Goal: Task Accomplishment & Management: Complete application form

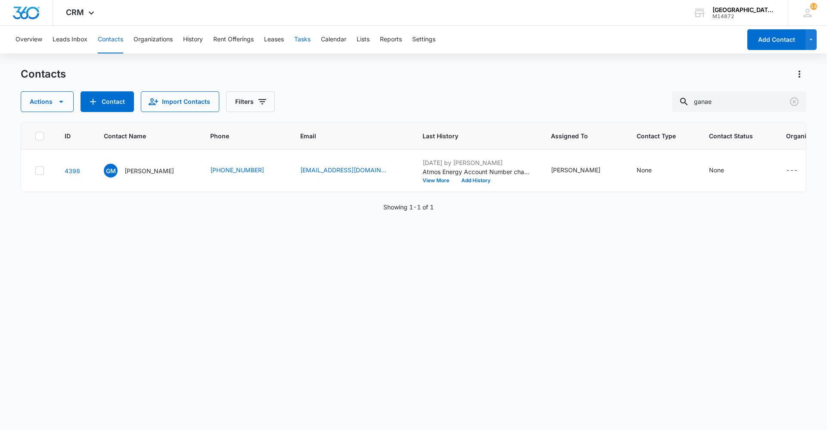
click at [304, 34] on button "Tasks" at bounding box center [302, 40] width 16 height 28
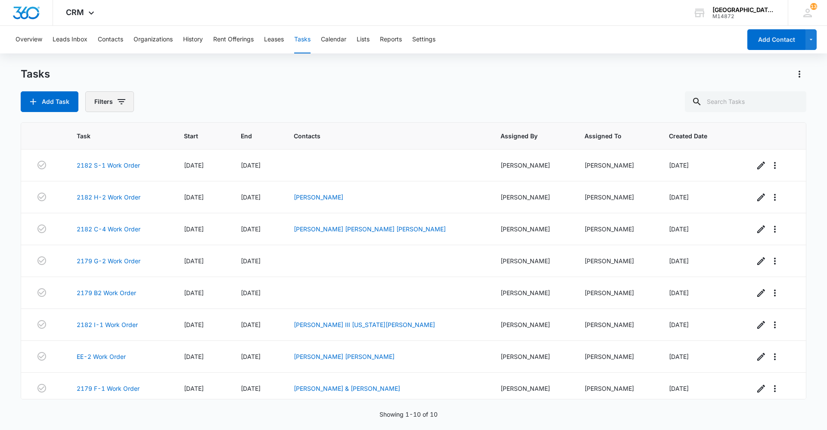
click at [109, 93] on button "Filters" at bounding box center [109, 101] width 49 height 21
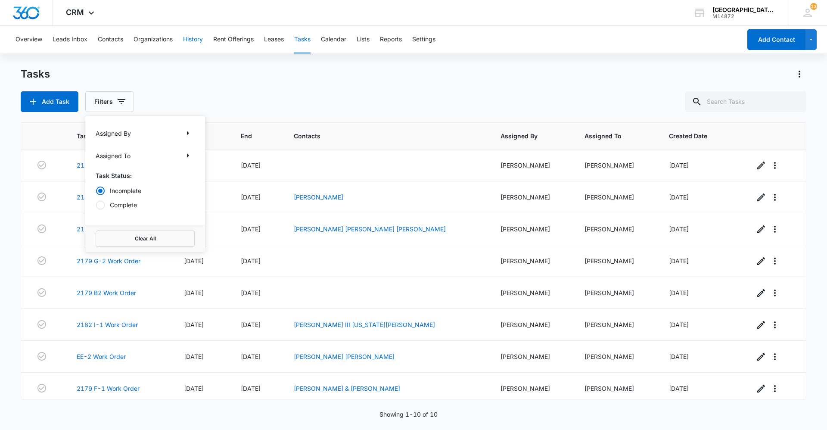
click at [191, 33] on button "History" at bounding box center [193, 40] width 20 height 28
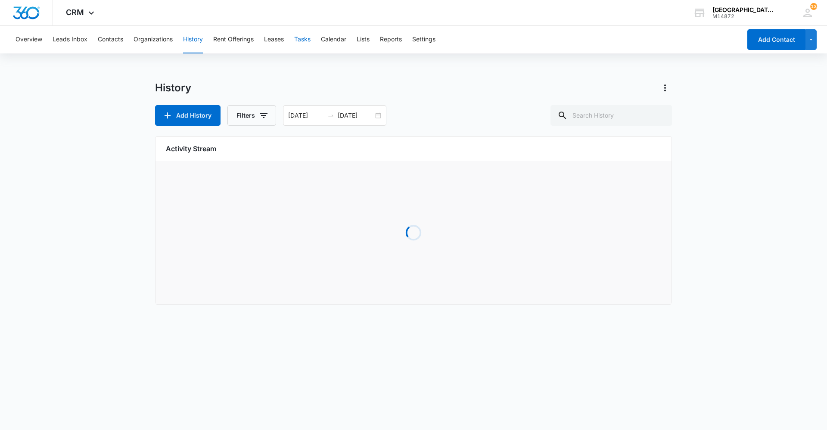
click at [307, 40] on button "Tasks" at bounding box center [302, 40] width 16 height 28
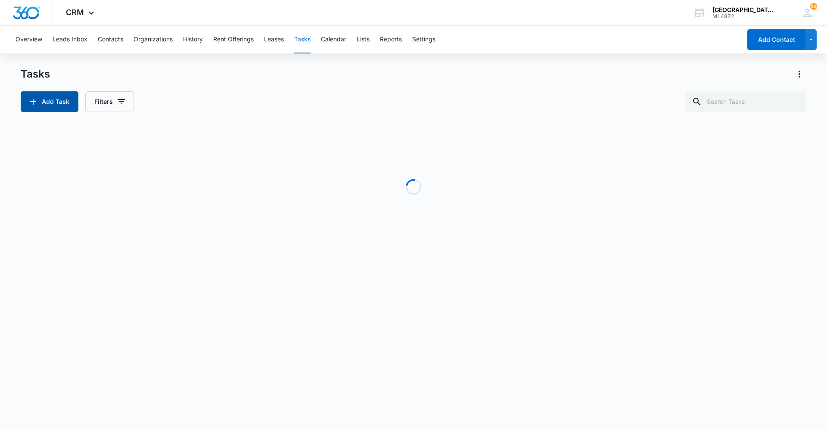
click at [63, 106] on button "Add Task" at bounding box center [50, 101] width 58 height 21
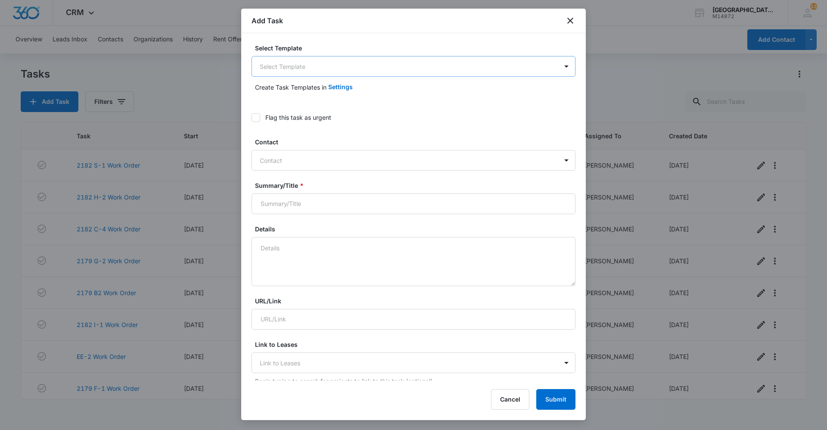
click at [333, 63] on body "CRM Apps Reputation Websites Forms CRM Email Social Content Ads Intelligence Fi…" at bounding box center [413, 215] width 827 height 430
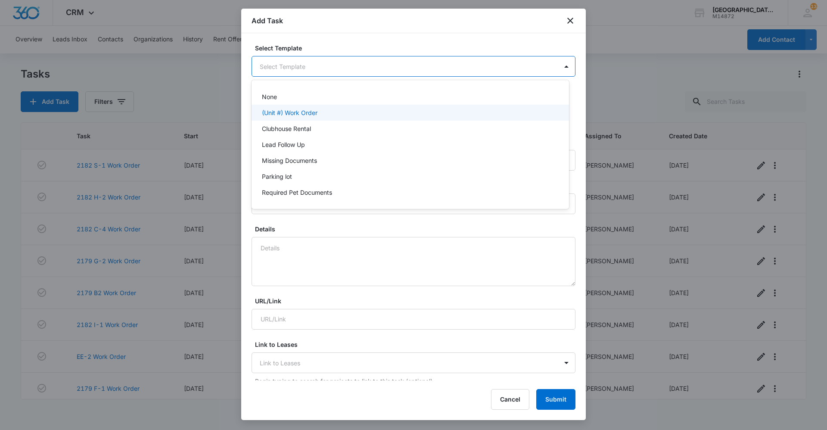
click at [278, 113] on p "(Unit #) Work Order" at bounding box center [290, 112] width 56 height 9
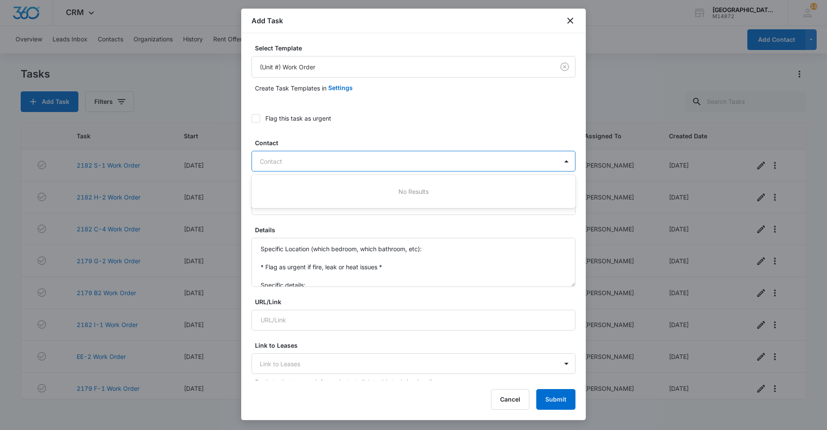
click at [287, 164] on div at bounding box center [408, 161] width 297 height 11
click at [351, 126] on div "Flag this task as urgent" at bounding box center [414, 118] width 324 height 19
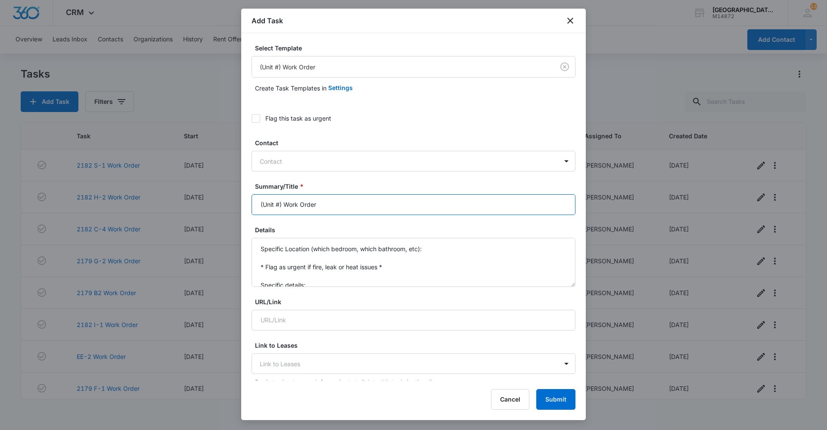
drag, startPoint x: 280, startPoint y: 200, endPoint x: 176, endPoint y: 211, distance: 105.2
click at [176, 211] on body "CRM Apps Reputation Websites Forms CRM Email Social Content Ads Intelligence Fi…" at bounding box center [413, 215] width 827 height 430
type input "2035 I-1 Work Order"
click at [311, 159] on div at bounding box center [408, 161] width 297 height 11
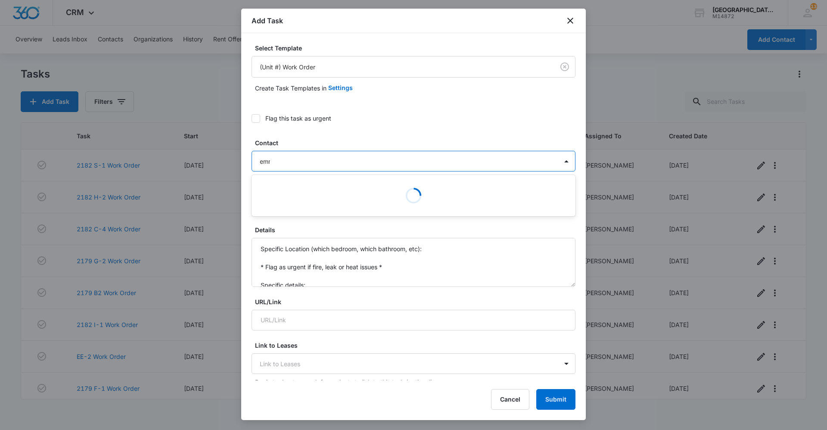
type input "[PERSON_NAME]"
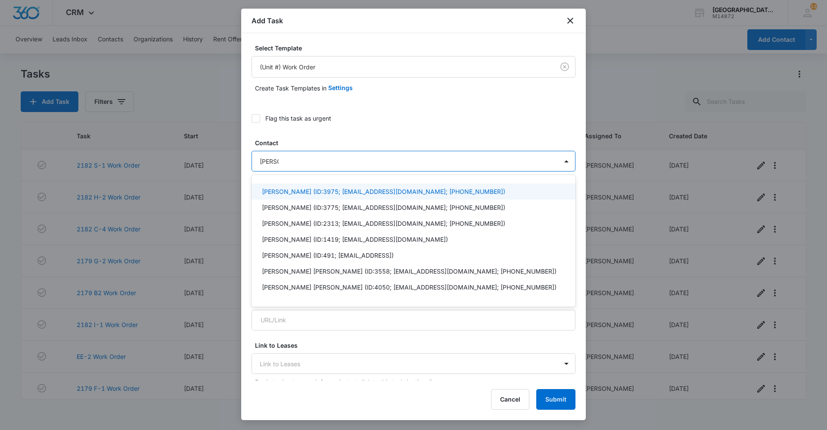
click at [315, 195] on p "[PERSON_NAME] (ID:3975; [EMAIL_ADDRESS][DOMAIN_NAME]; [PHONE_NUMBER])" at bounding box center [383, 191] width 243 height 9
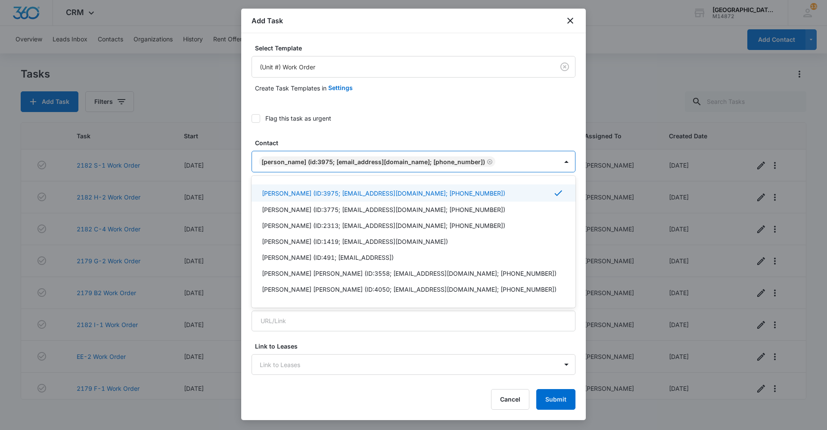
click at [411, 140] on label "Contact" at bounding box center [417, 142] width 324 height 9
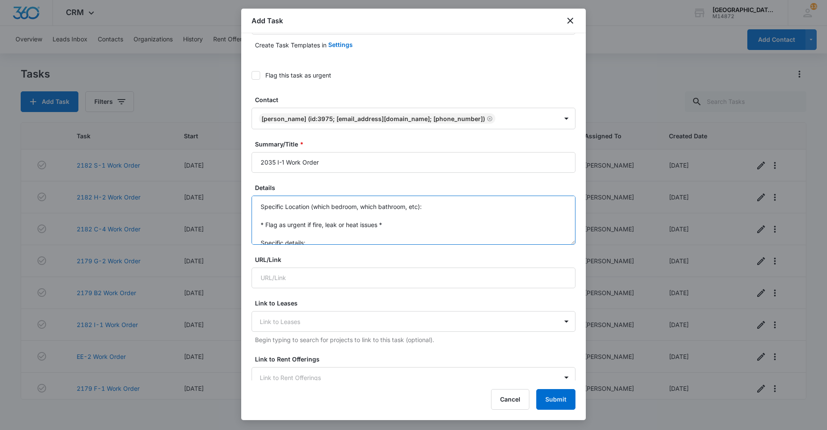
scroll to position [18, 0]
drag, startPoint x: 259, startPoint y: 202, endPoint x: 367, endPoint y: 255, distance: 120.2
click at [370, 261] on form "Select Template (Unit #) Work Order Create Task Templates in Settings Flag this…" at bounding box center [414, 393] width 324 height 786
click at [263, 205] on textarea "Door lock is flashing red and beeping when tenant tries to lock it." at bounding box center [414, 220] width 324 height 49
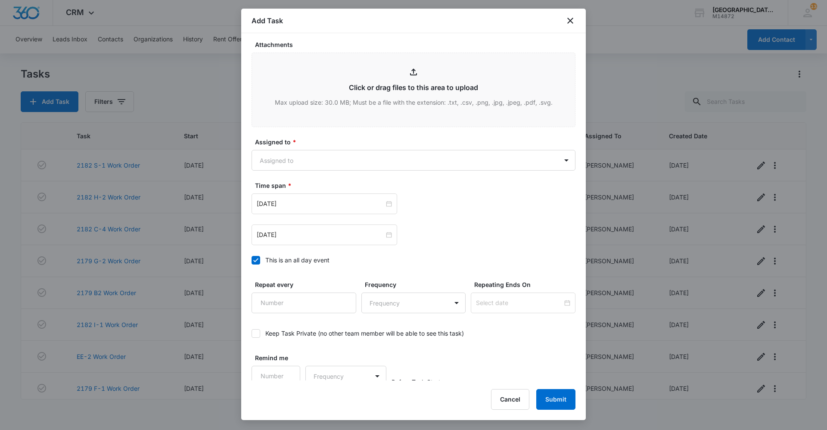
scroll to position [449, 0]
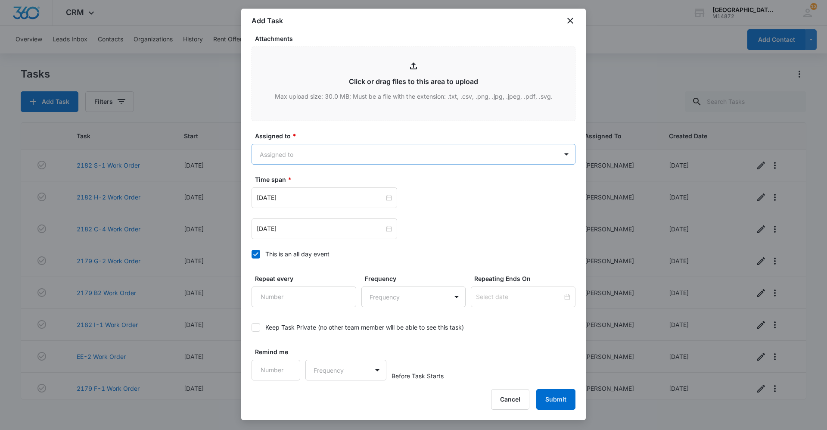
type textarea "Front door lock is flashing red and beeping when tenant tries to lock it."
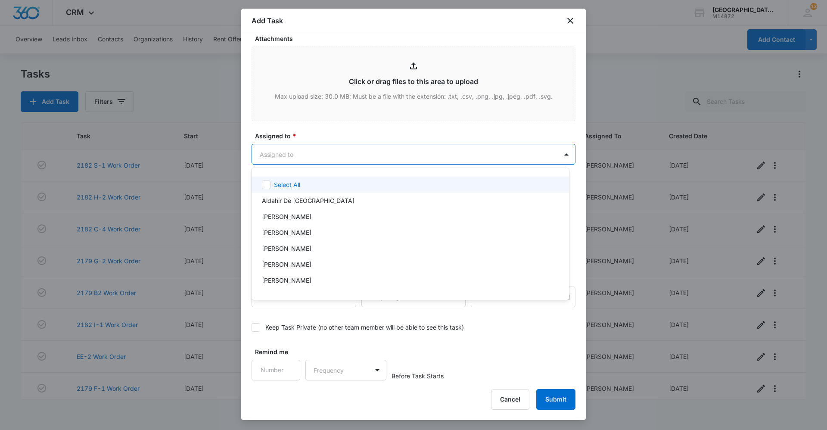
click at [303, 151] on body "CRM Apps Reputation Websites Forms CRM Email Social Content Ads Intelligence Fi…" at bounding box center [413, 215] width 827 height 430
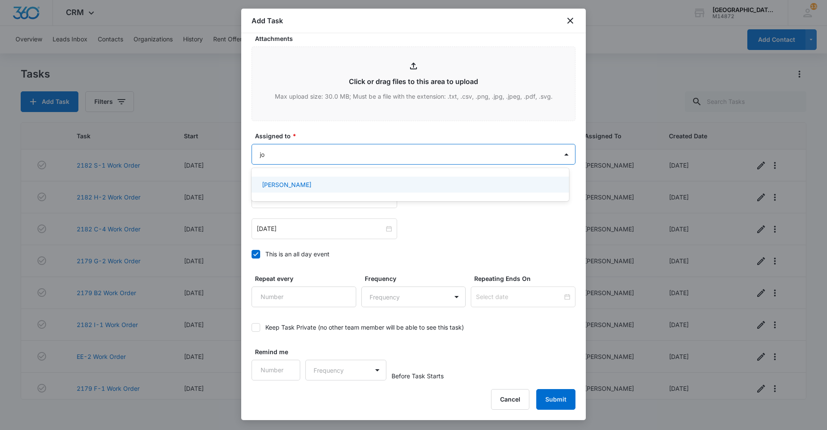
type input "[PERSON_NAME]"
click at [326, 186] on div "[PERSON_NAME]" at bounding box center [409, 184] width 295 height 9
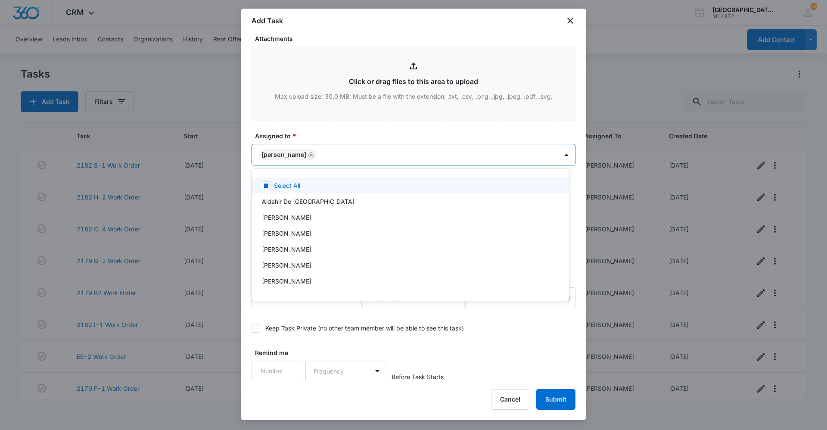
click at [358, 126] on div at bounding box center [413, 215] width 827 height 430
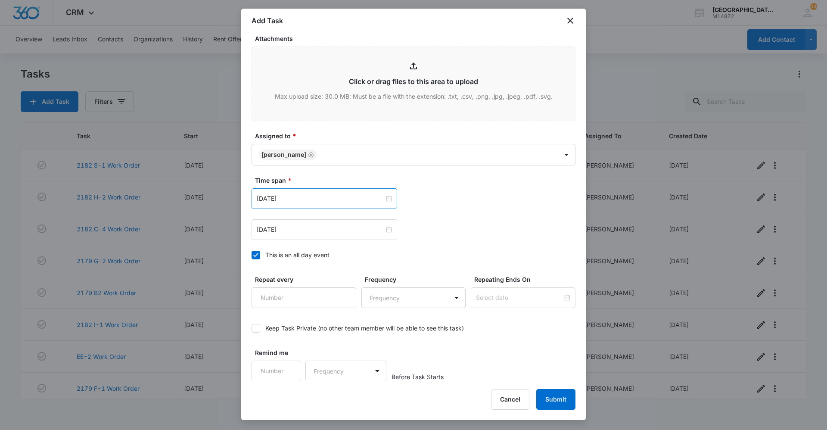
click at [314, 205] on div "[DATE]" at bounding box center [325, 198] width 146 height 21
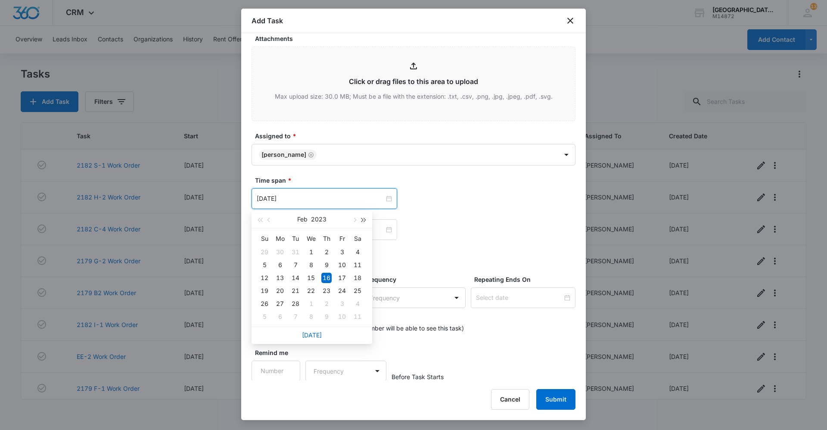
click at [362, 220] on span "button" at bounding box center [364, 220] width 4 height 4
click at [357, 217] on button "button" at bounding box center [353, 219] width 9 height 17
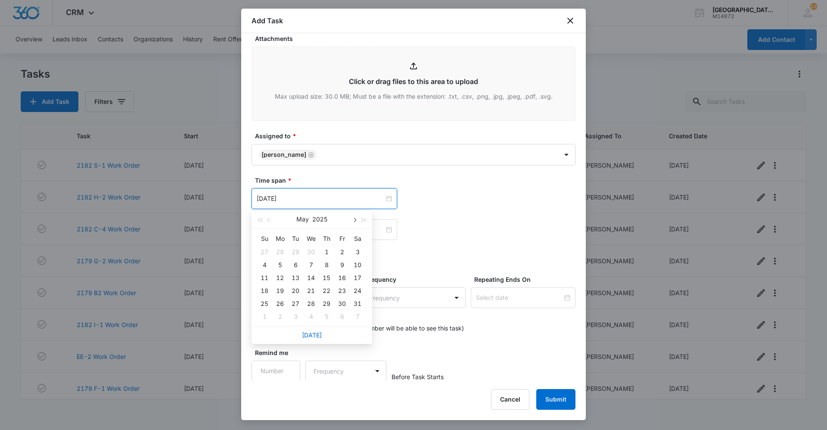
click at [357, 217] on button "button" at bounding box center [353, 219] width 9 height 17
click at [351, 221] on button "button" at bounding box center [353, 219] width 9 height 17
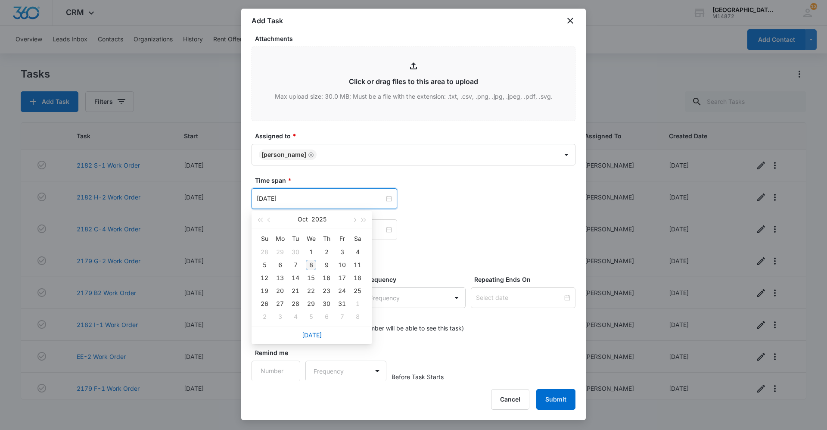
type input "[DATE]"
click at [313, 264] on div "8" at bounding box center [311, 265] width 10 height 10
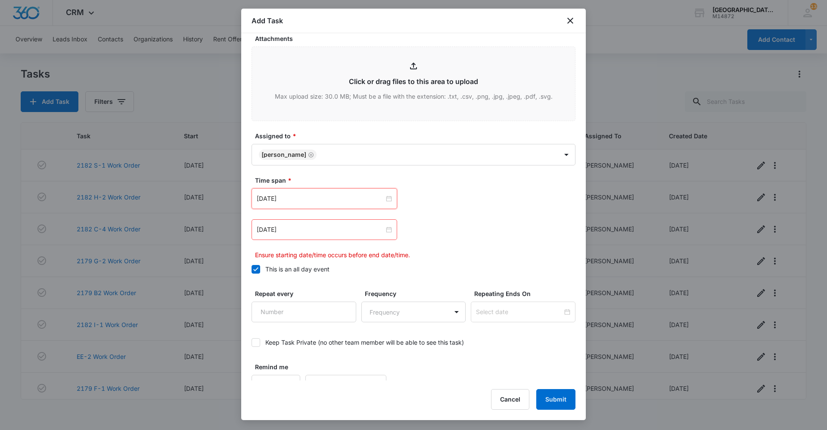
click at [466, 235] on div "[DATE]" at bounding box center [414, 229] width 324 height 21
click at [324, 228] on input "[DATE]" at bounding box center [320, 229] width 127 height 9
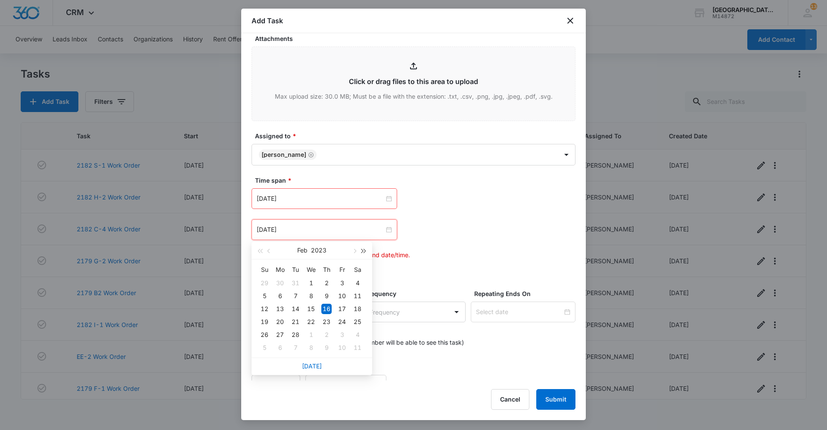
click at [363, 250] on span "button" at bounding box center [364, 251] width 4 height 4
click at [352, 250] on span "button" at bounding box center [354, 251] width 4 height 4
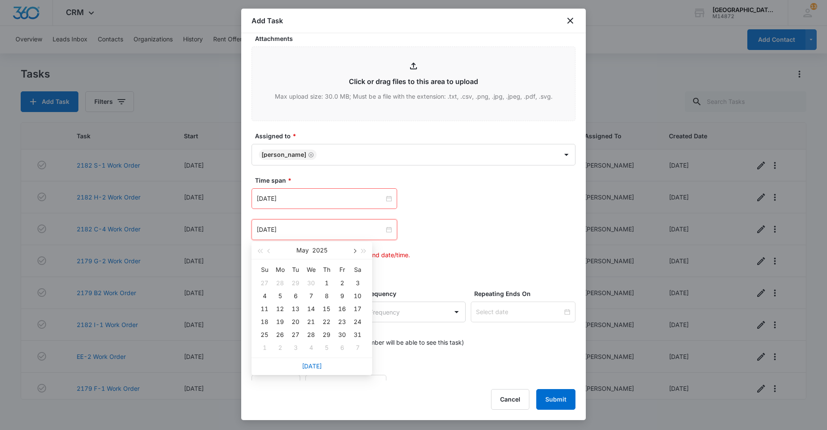
click at [352, 250] on span "button" at bounding box center [354, 251] width 4 height 4
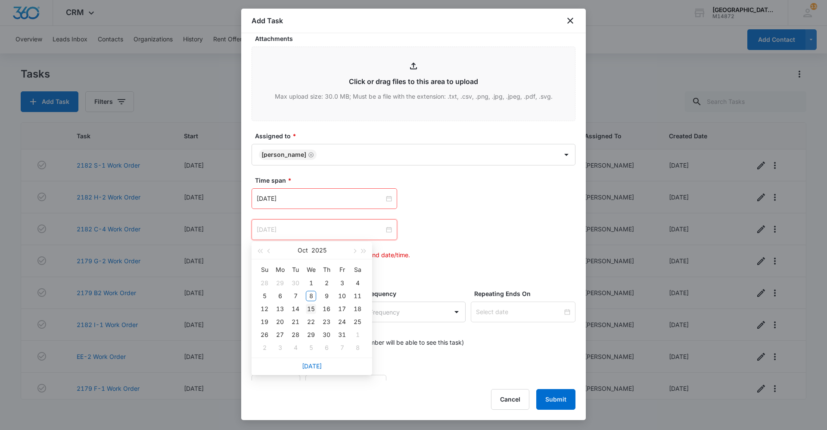
type input "[DATE]"
click at [311, 309] on div "15" at bounding box center [311, 309] width 10 height 10
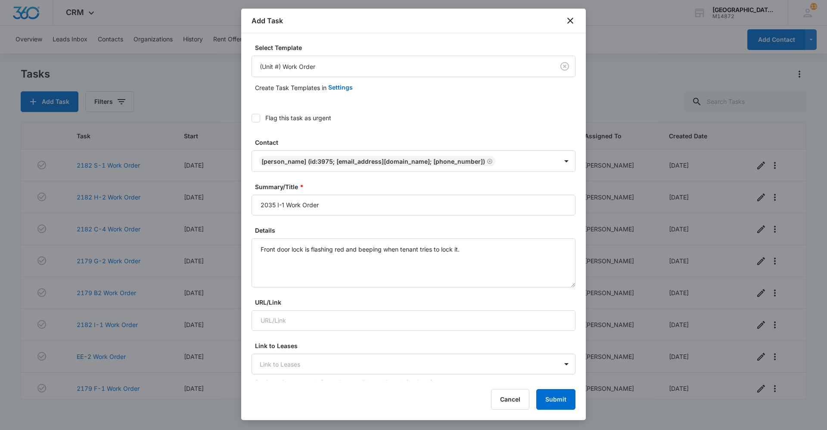
scroll to position [0, 0]
click at [568, 400] on button "Submit" at bounding box center [555, 399] width 39 height 21
